Goal: Check status: Check status

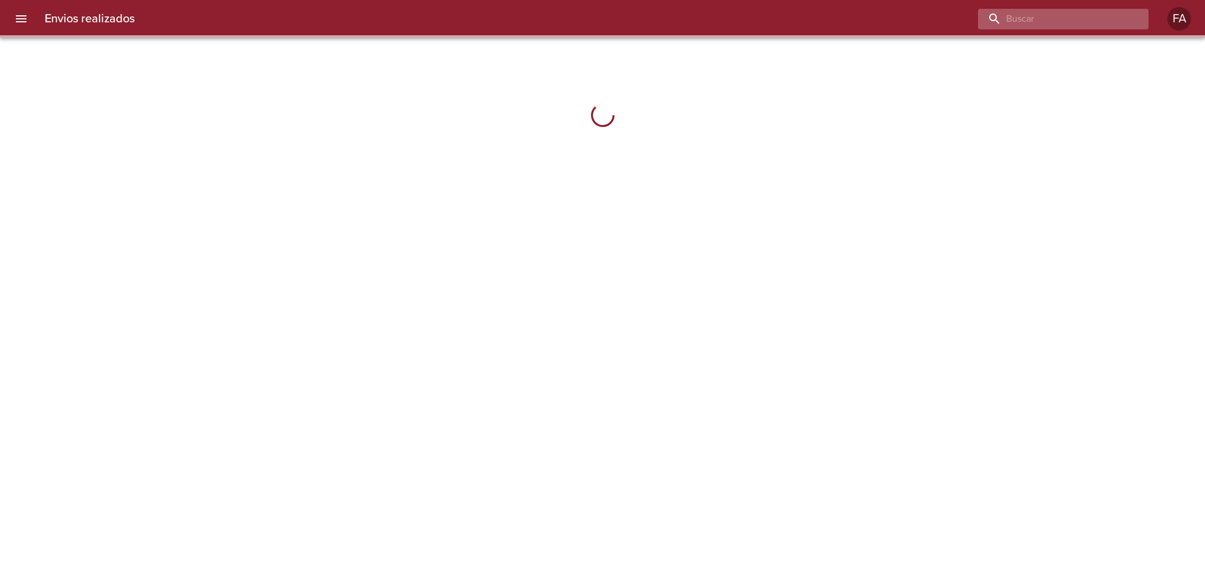
click at [1094, 21] on input "buscar" at bounding box center [1053, 19] width 151 height 21
paste input "9608109"
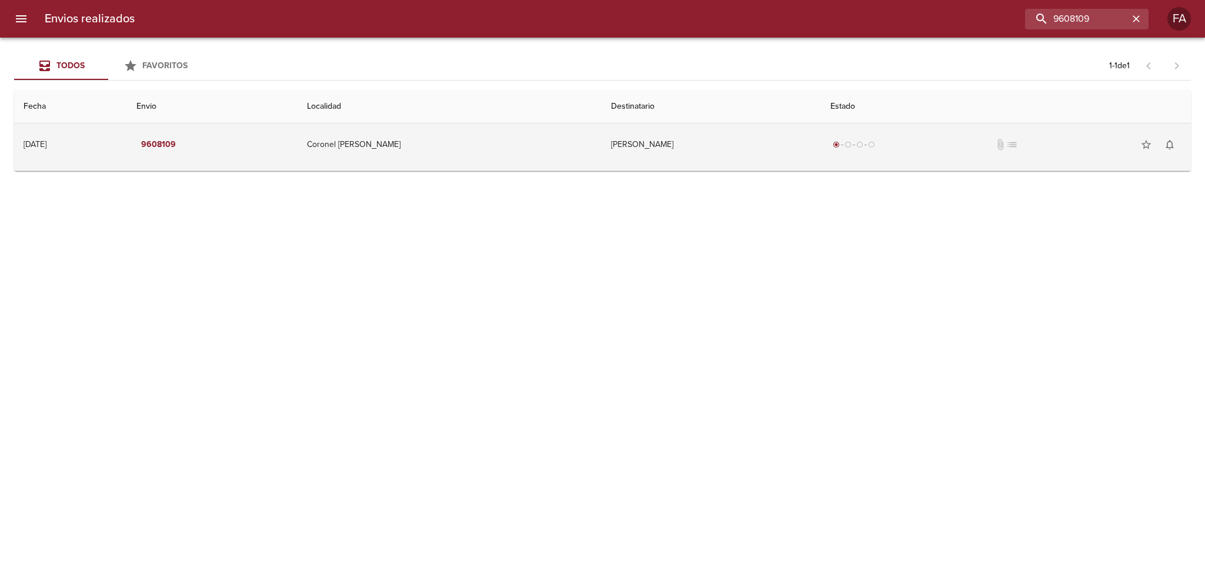
click at [457, 138] on td "Coronel [PERSON_NAME]" at bounding box center [450, 145] width 304 height 42
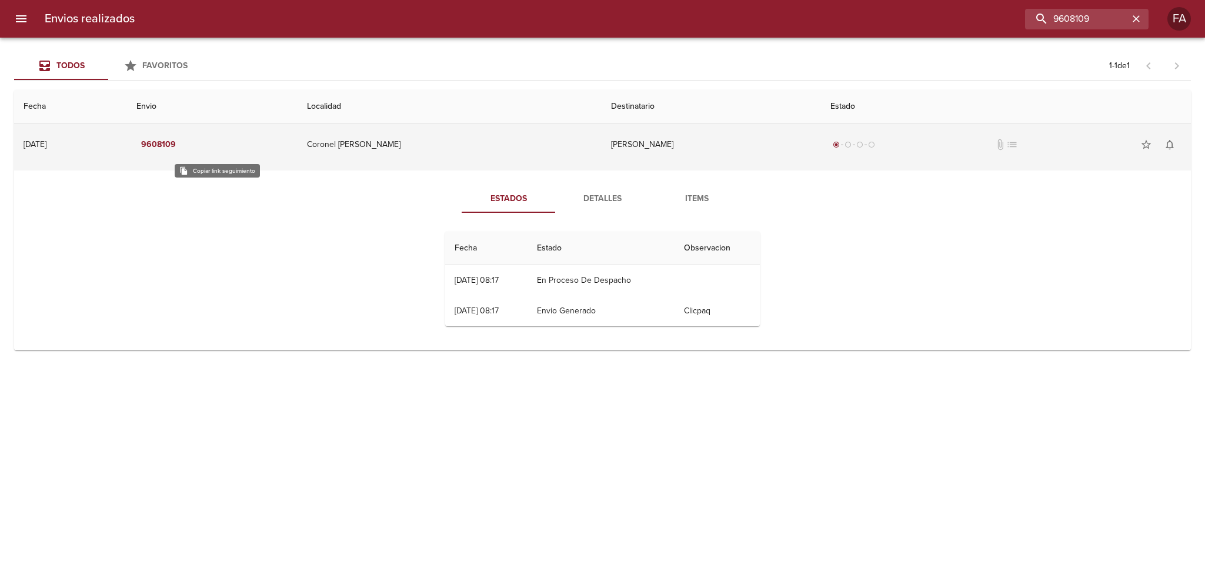
click at [176, 143] on em "9608109" at bounding box center [158, 145] width 35 height 15
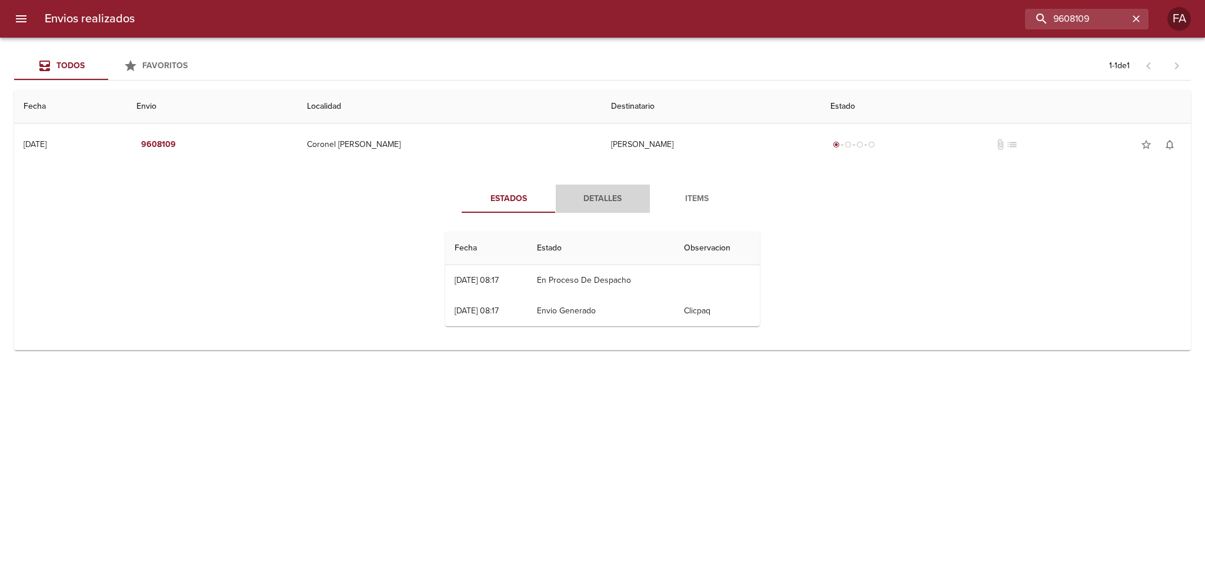
click at [607, 205] on span "Detalles" at bounding box center [603, 199] width 80 height 15
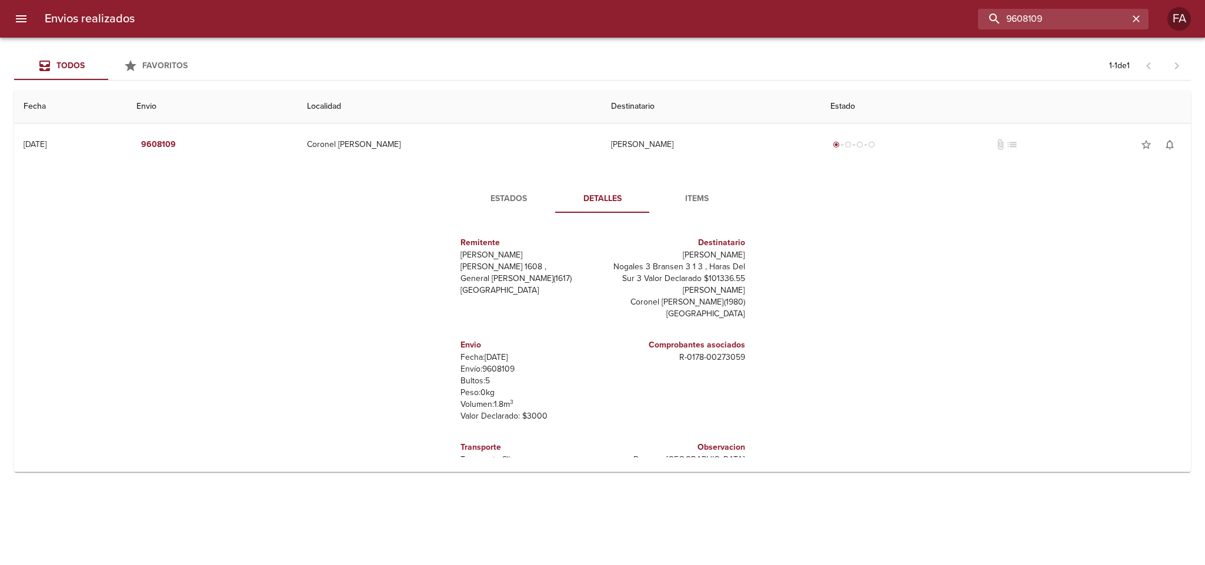
drag, startPoint x: 1106, startPoint y: 24, endPoint x: 929, endPoint y: 39, distance: 178.3
click at [929, 0] on div "Envios realizados 9608109 FA Todos Favoritos 1 - 1 de 1 Fecha Envio Localidad D…" at bounding box center [602, 0] width 1205 height 0
paste input "566490"
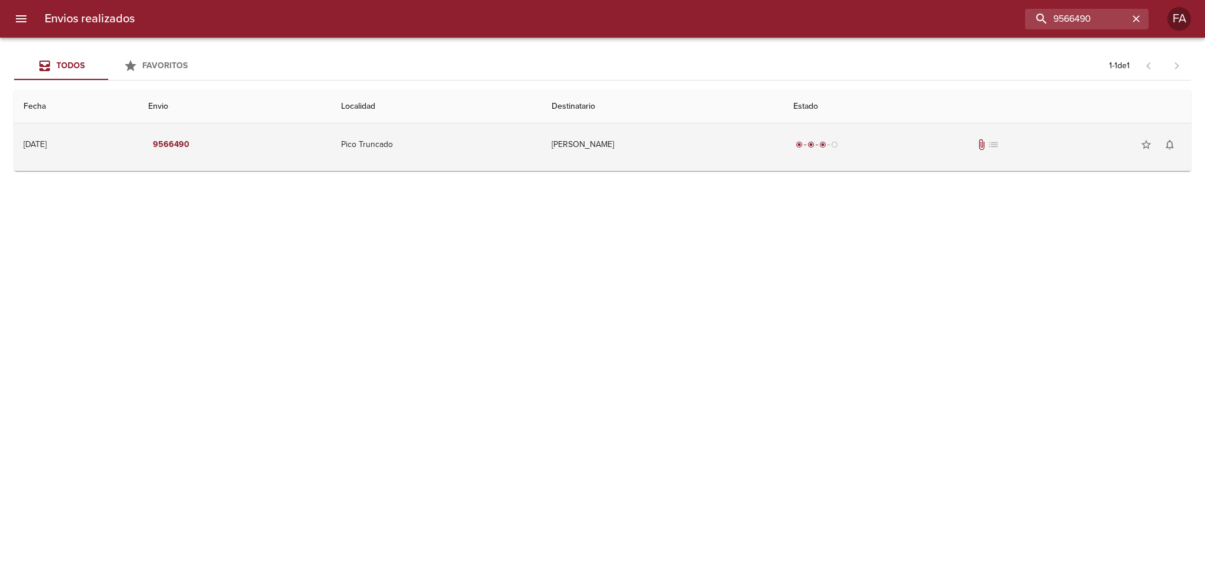
click at [626, 143] on td "[PERSON_NAME]" at bounding box center [663, 145] width 242 height 42
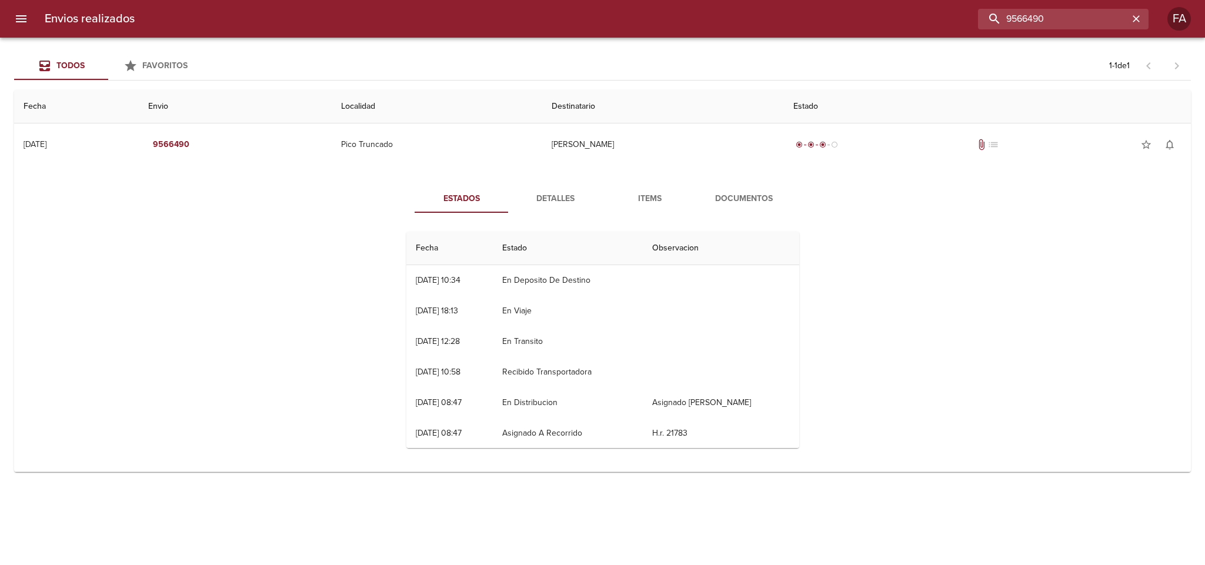
drag, startPoint x: 1113, startPoint y: 16, endPoint x: 817, endPoint y: 53, distance: 298.6
click at [817, 0] on div "Envios realizados 9566490 FA Todos Favoritos 1 - 1 de 1 Fecha Envio Localidad D…" at bounding box center [602, 0] width 1205 height 0
paste input "[PERSON_NAME]"
type input "[PERSON_NAME]"
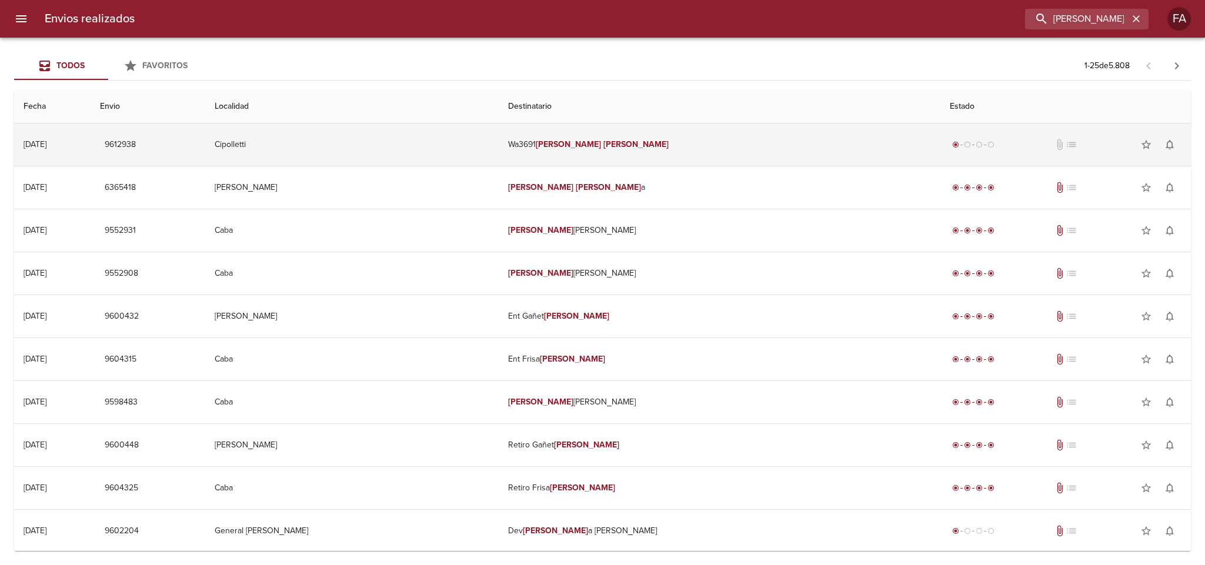
click at [698, 149] on td "Wa3691 [PERSON_NAME]" at bounding box center [719, 145] width 441 height 42
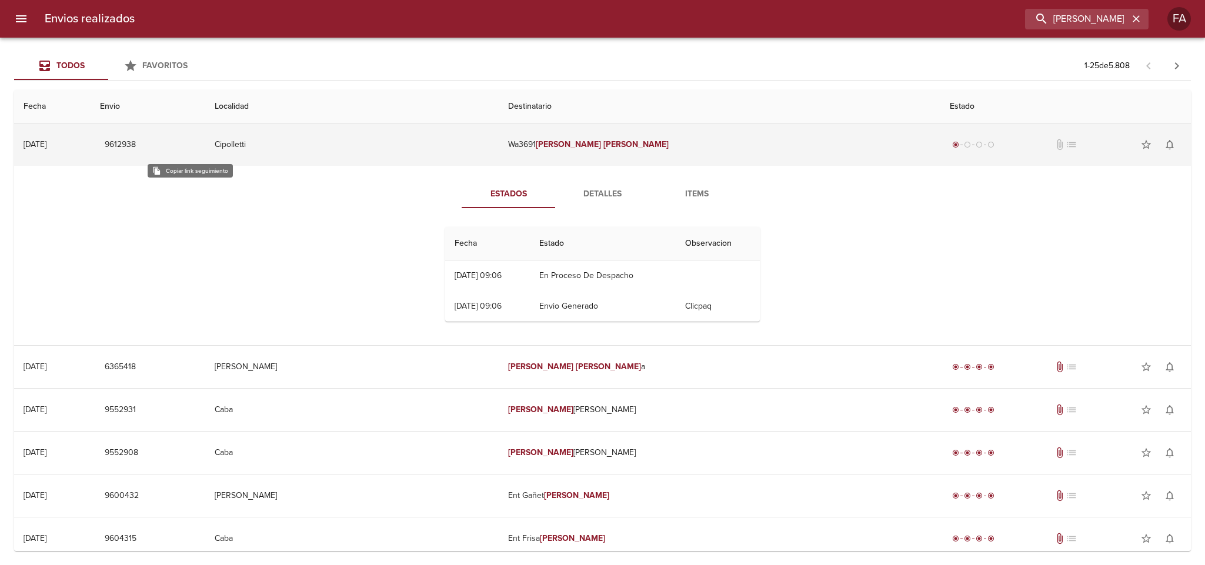
click at [136, 138] on span "9612938" at bounding box center [120, 145] width 31 height 15
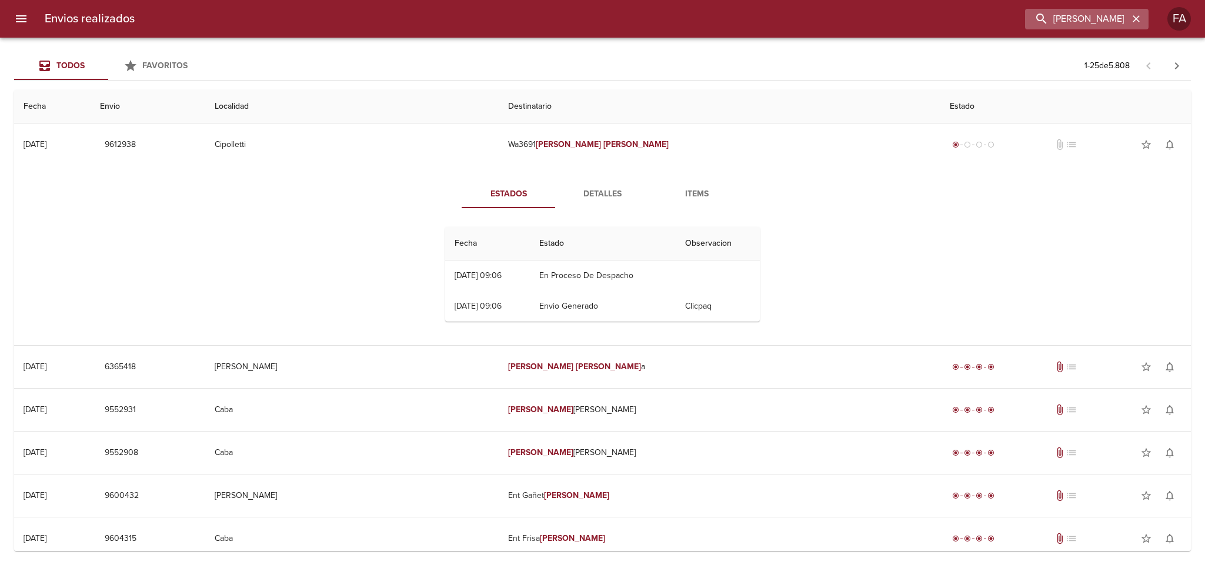
click at [1140, 16] on icon "button" at bounding box center [1136, 19] width 12 height 12
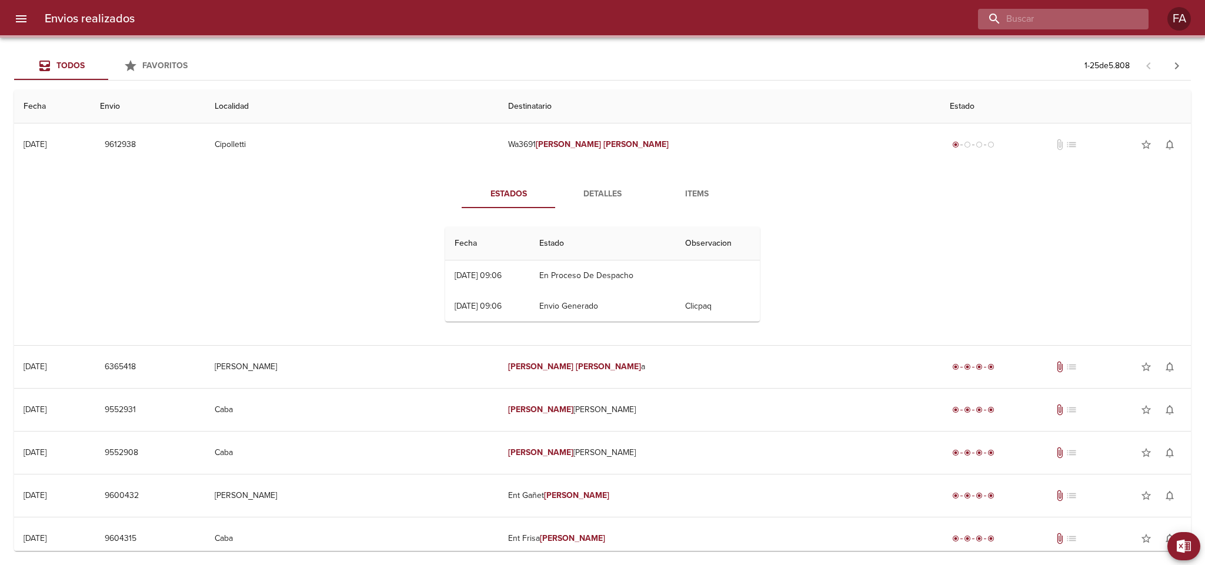
click at [1120, 18] on input "buscar" at bounding box center [1053, 19] width 151 height 21
paste input "[PERSON_NAME] BP"
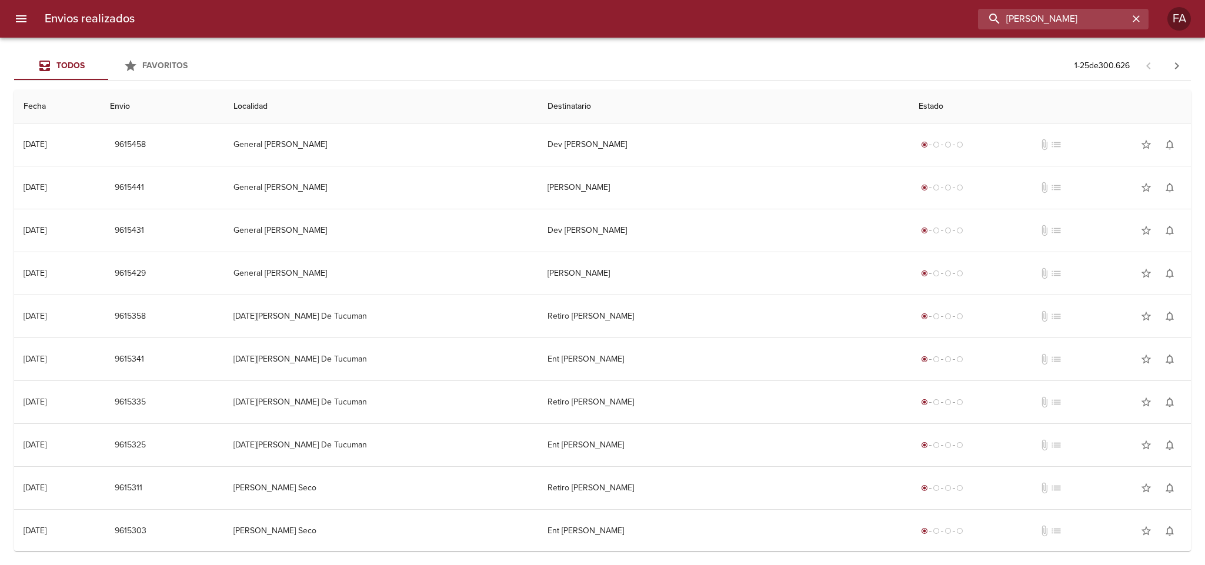
type input "[PERSON_NAME]"
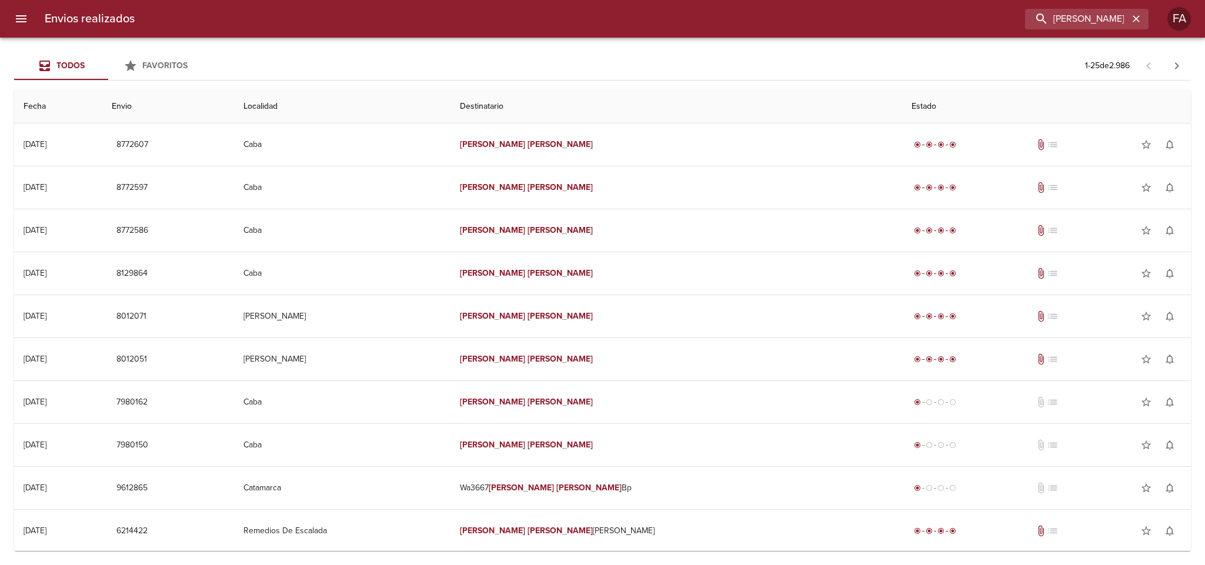
click at [620, 66] on div "Todos Favoritos 1 - 25 de 2.986" at bounding box center [602, 66] width 1177 height 28
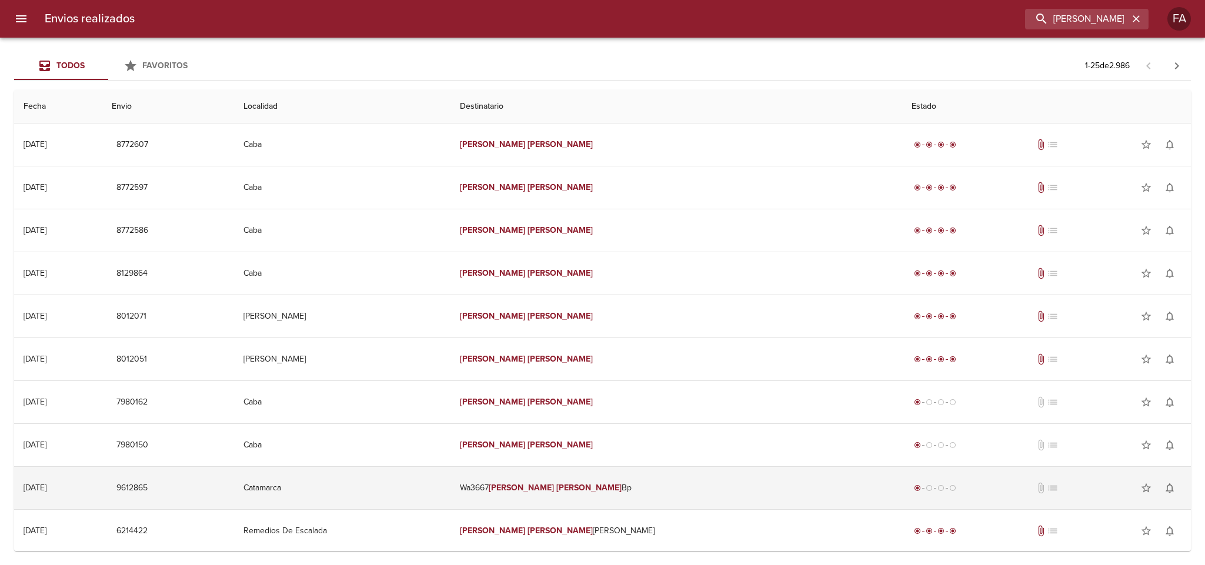
click at [450, 480] on td "Catamarca" at bounding box center [342, 488] width 216 height 42
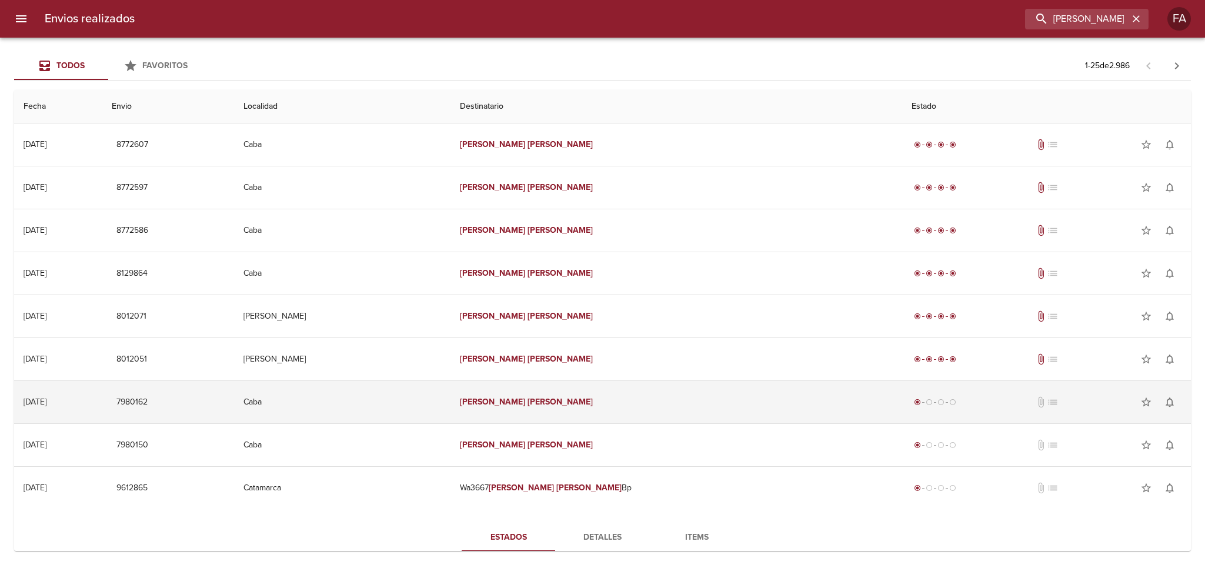
scroll to position [265, 0]
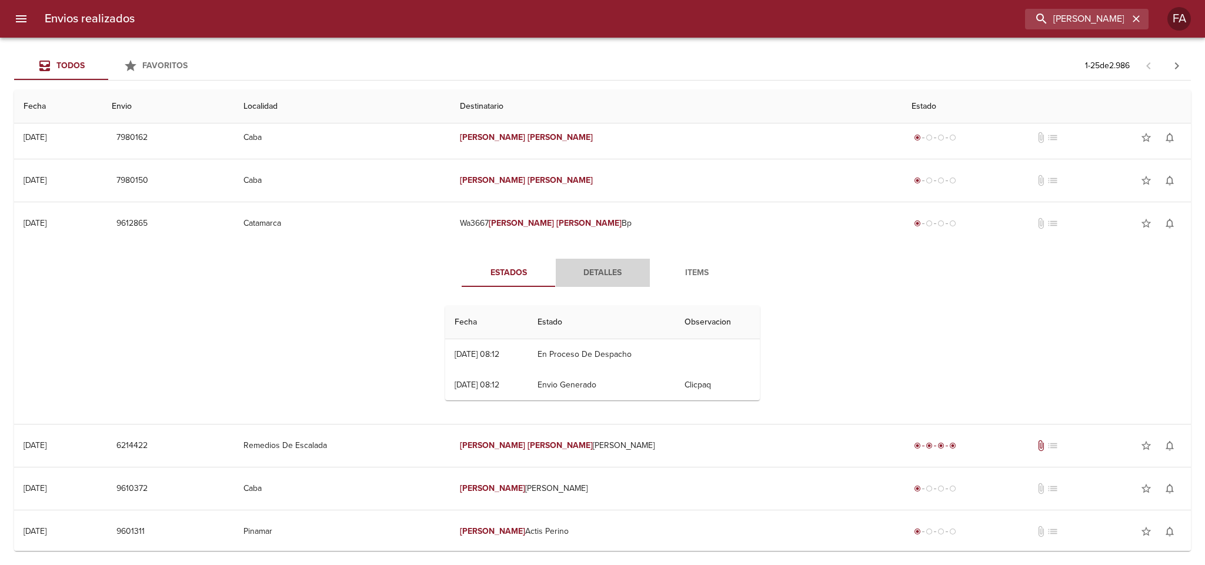
click at [602, 269] on span "Detalles" at bounding box center [603, 273] width 80 height 15
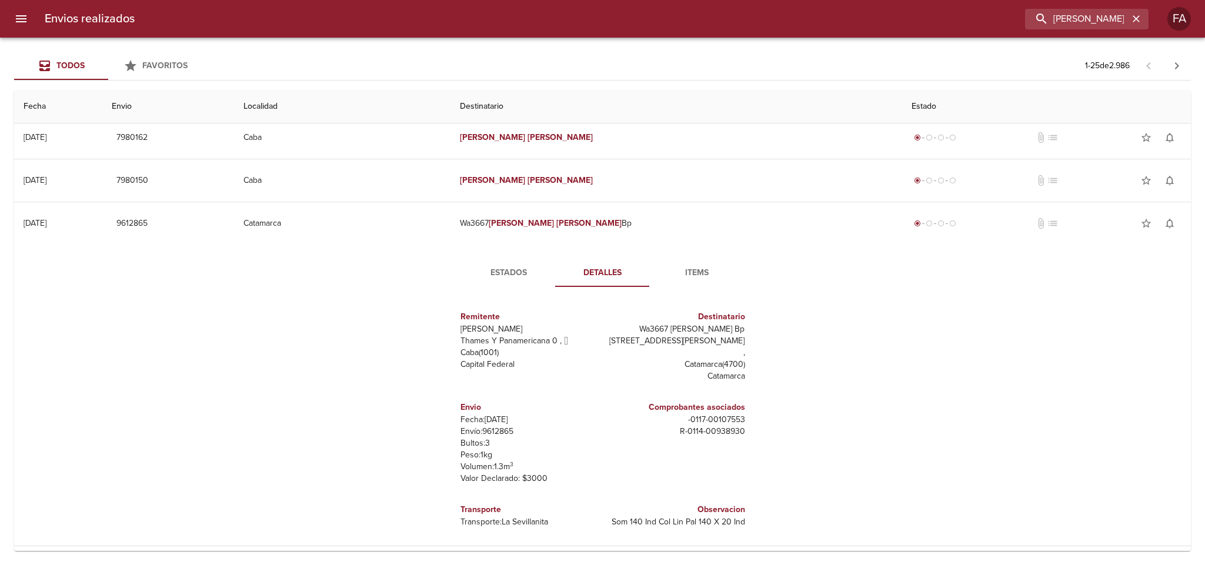
click at [327, 337] on div "Estados Detalles Items Remitente Wamaro Sa Thames Y Panamericana 0 ,   Caba ( 1…" at bounding box center [603, 395] width 1158 height 301
click at [235, 295] on div "Estados Detalles Items Remitente Wamaro Sa Thames Y Panamericana 0 ,   Caba ( 1…" at bounding box center [603, 395] width 1158 height 301
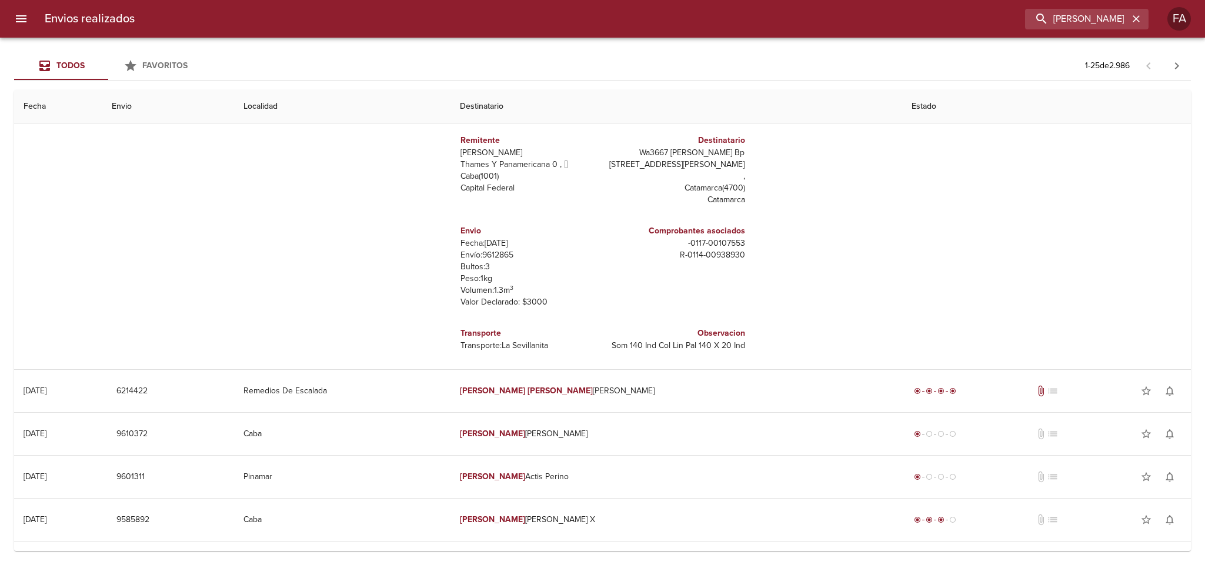
click at [629, 292] on div "Comprobantes asociados - 0117 - 00107553 R - 0114 - 00938930" at bounding box center [676, 266] width 147 height 102
click at [797, 265] on div "Estados Detalles Items Remitente Wamaro Sa Thames Y Panamericana 0 ,   Caba ( 1…" at bounding box center [603, 218] width 1158 height 301
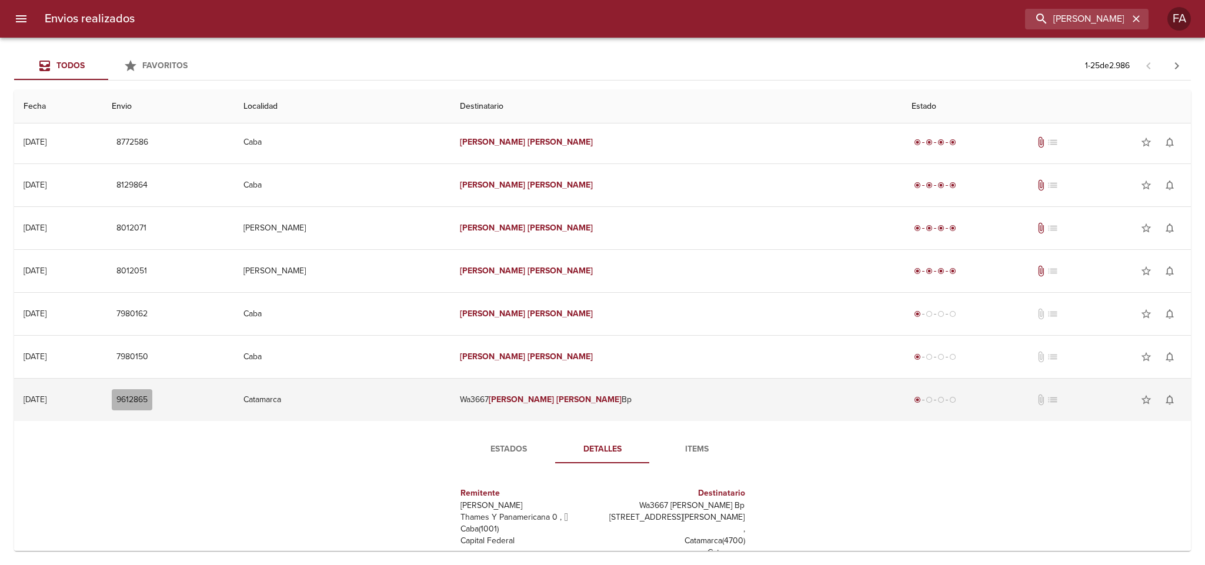
click at [148, 408] on span "9612865" at bounding box center [131, 400] width 31 height 15
